Goal: Complete application form

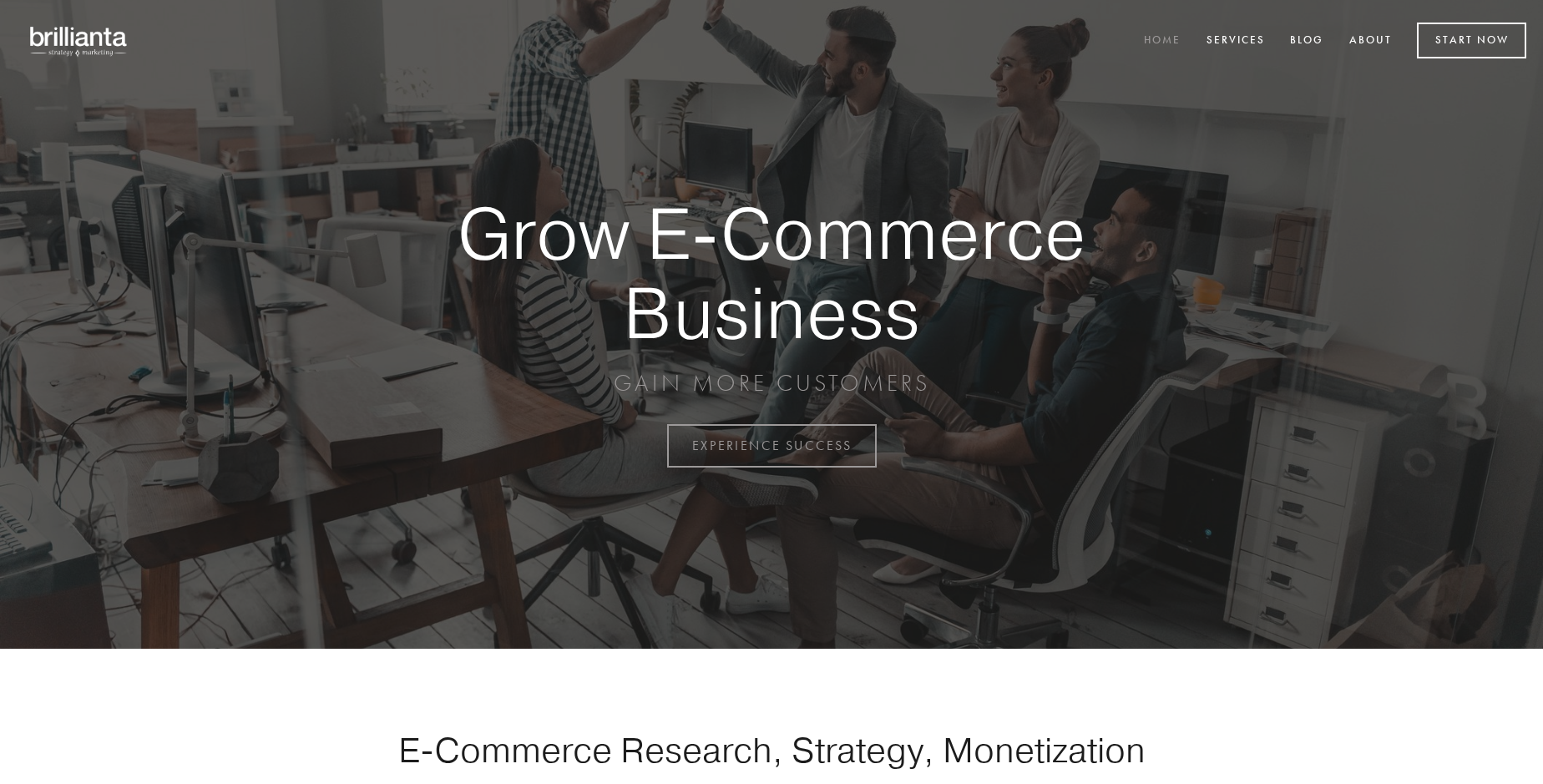
scroll to position [4377, 0]
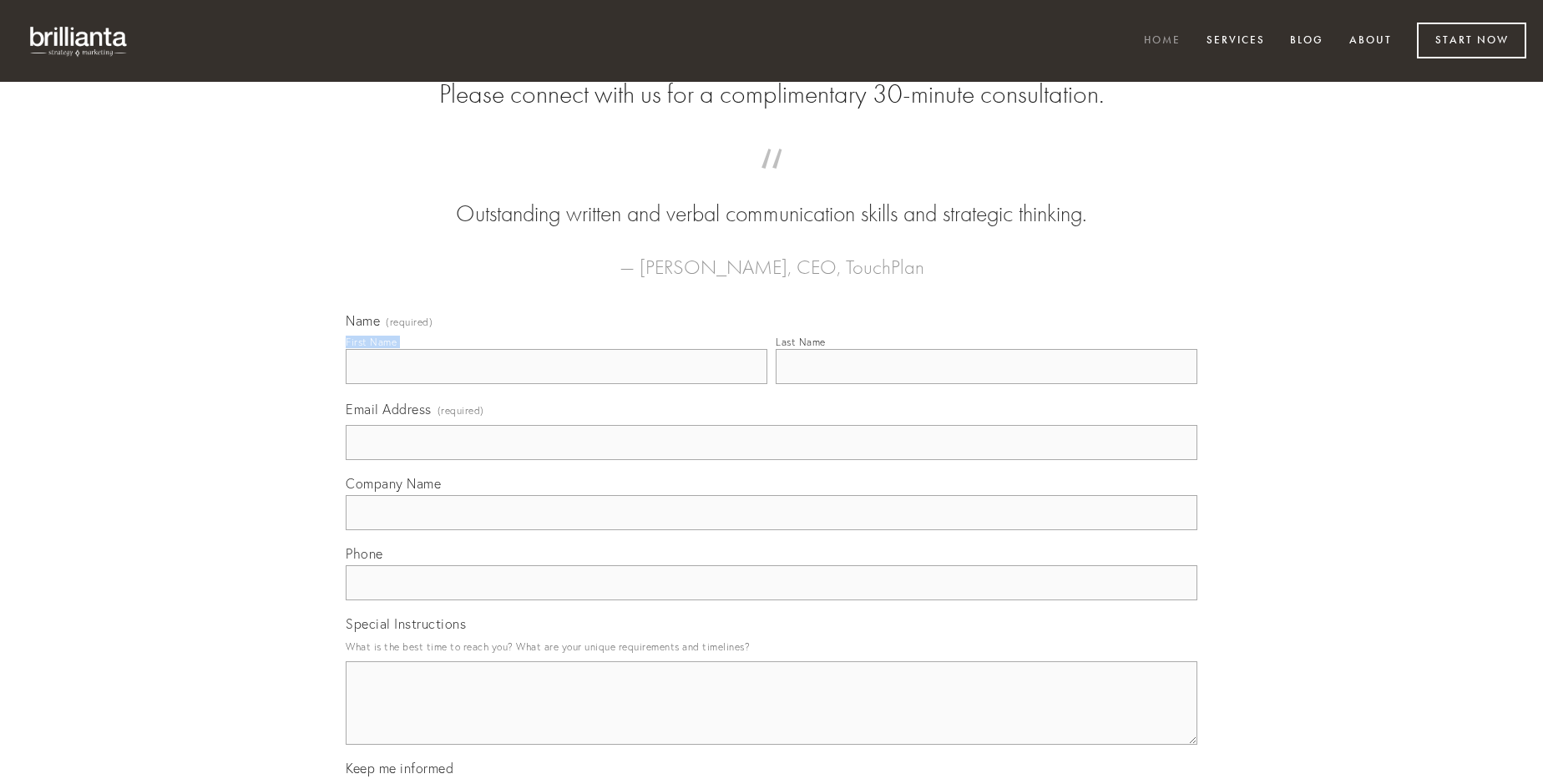
type input "[PERSON_NAME] DVM"
click at [986, 384] on input "Last Name" at bounding box center [986, 366] width 422 height 35
type input "[PERSON_NAME] DVM"
click at [772, 460] on input "Email Address (required)" at bounding box center [772, 441] width 852 height 35
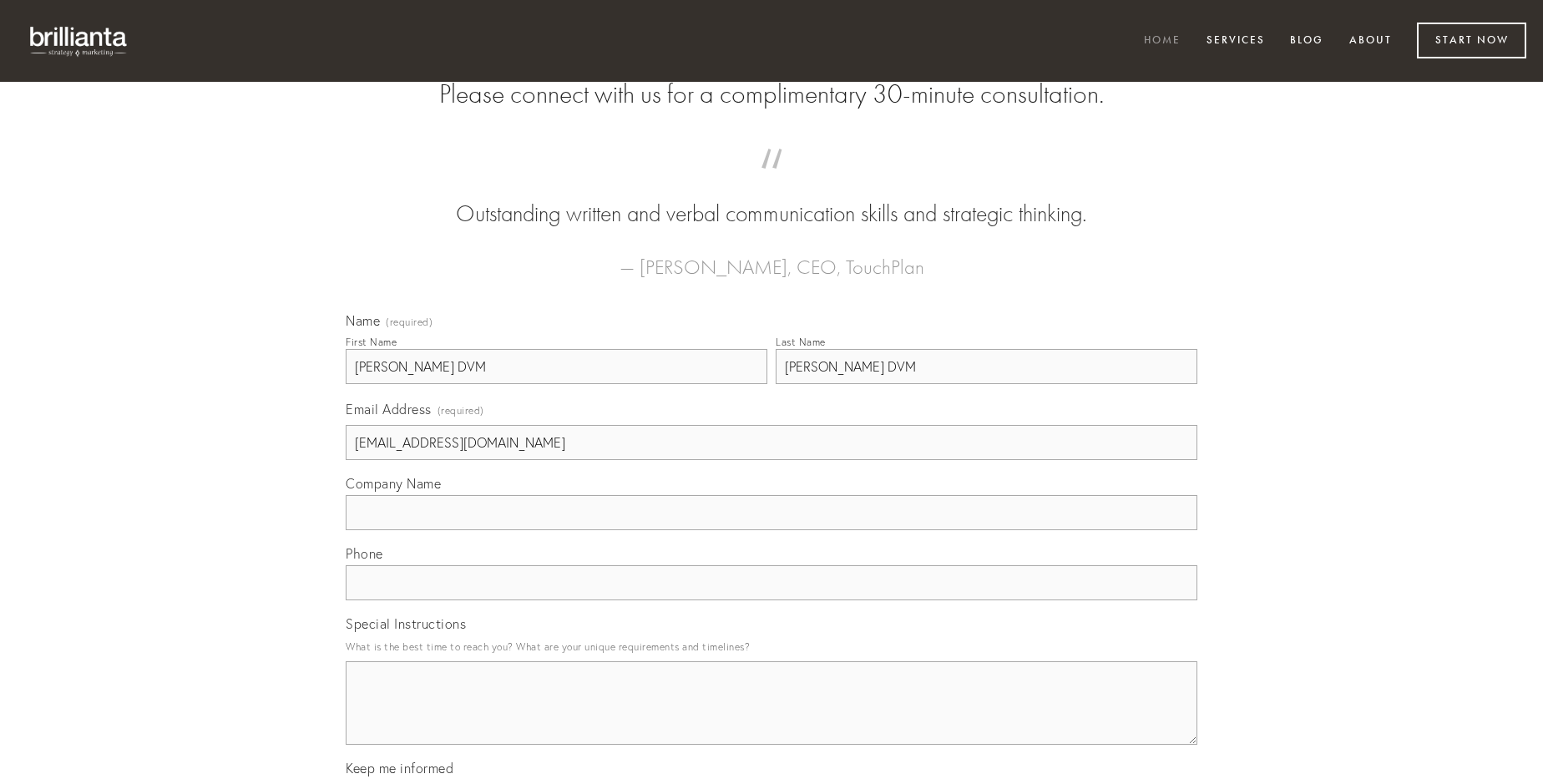
type input "[EMAIL_ADDRESS][DOMAIN_NAME]"
click at [772, 530] on input "Company Name" at bounding box center [772, 512] width 852 height 35
type input "[PERSON_NAME]"
click at [772, 600] on input "text" at bounding box center [772, 582] width 852 height 35
click at [772, 718] on textarea "Special Instructions" at bounding box center [772, 703] width 852 height 84
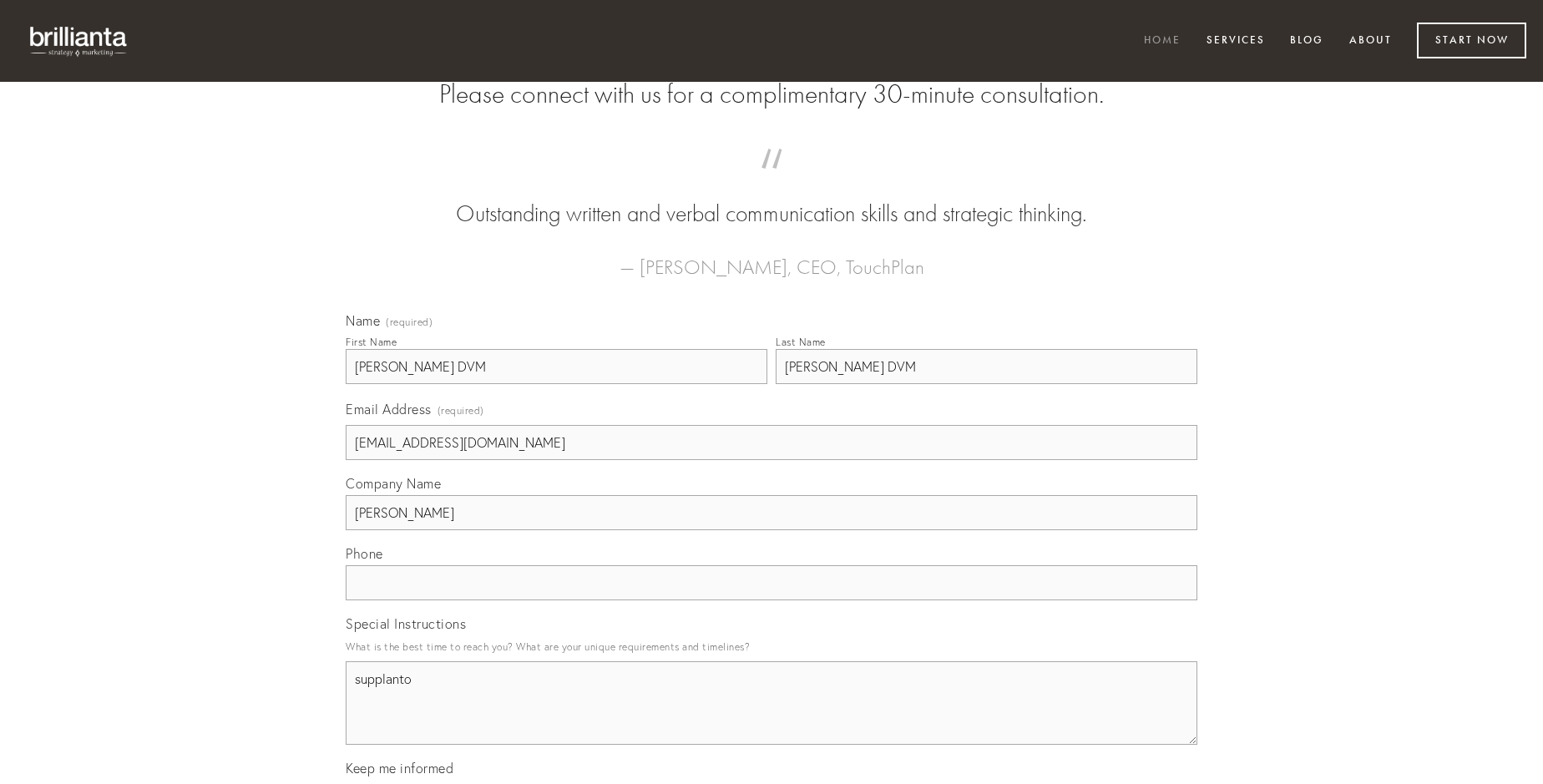
type textarea "supplanto"
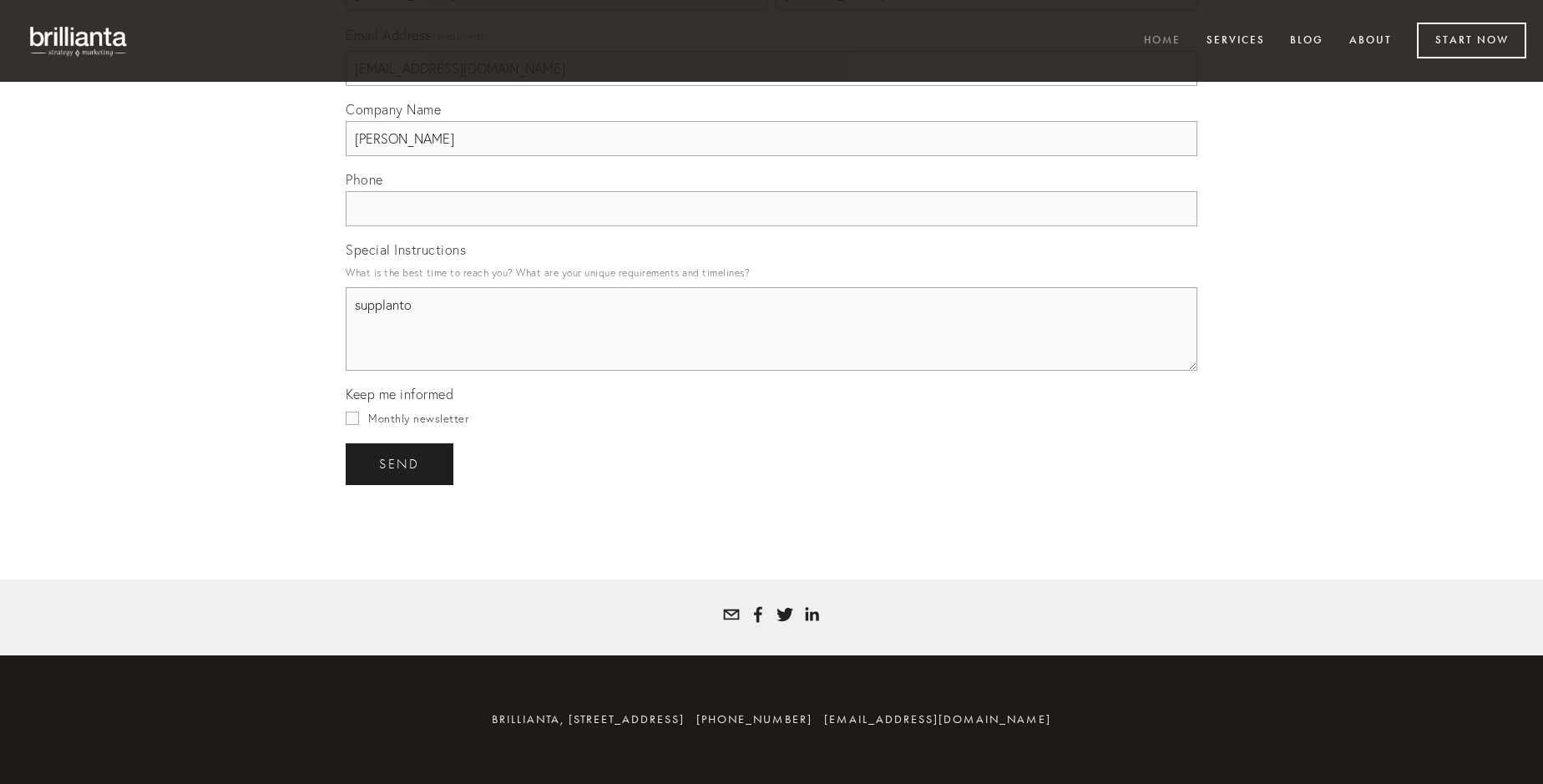
click at [401, 463] on span "send" at bounding box center [399, 464] width 41 height 15
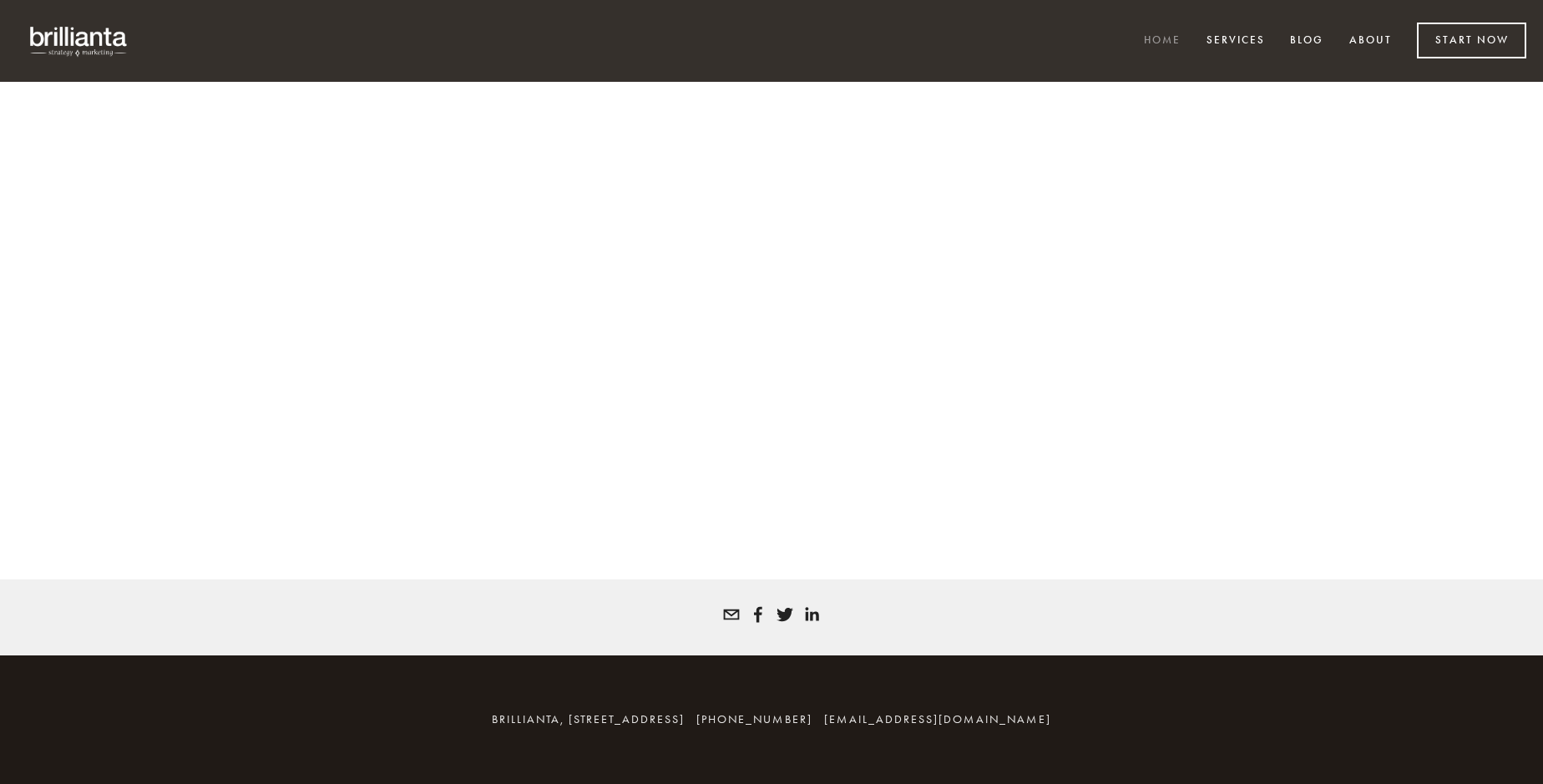
scroll to position [4354, 0]
